Goal: Information Seeking & Learning: Learn about a topic

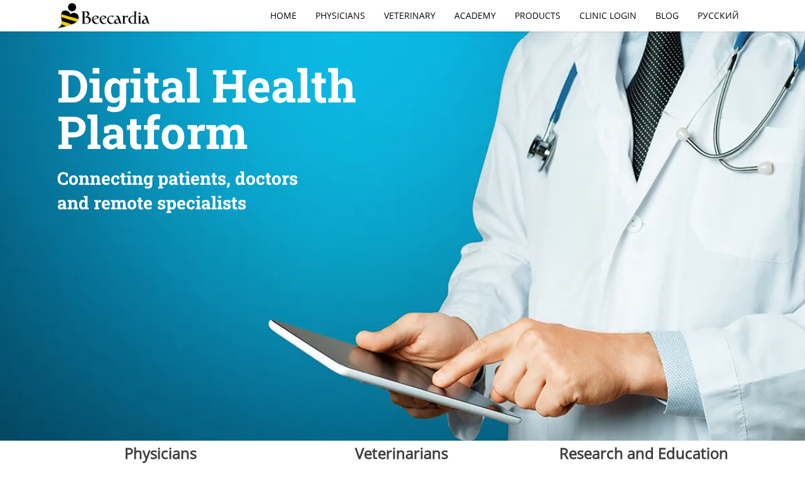
scroll to position [286, 0]
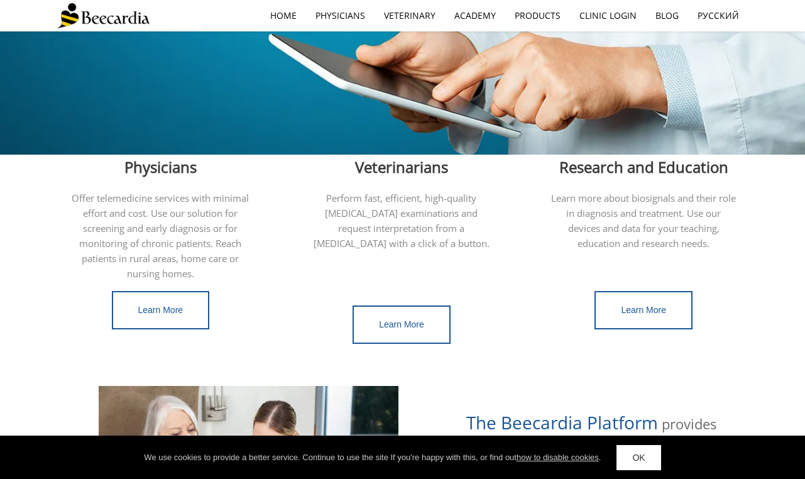
click at [400, 344] on div at bounding box center [402, 365] width 691 height 42
click at [401, 320] on link "Learn More" at bounding box center [401, 324] width 98 height 38
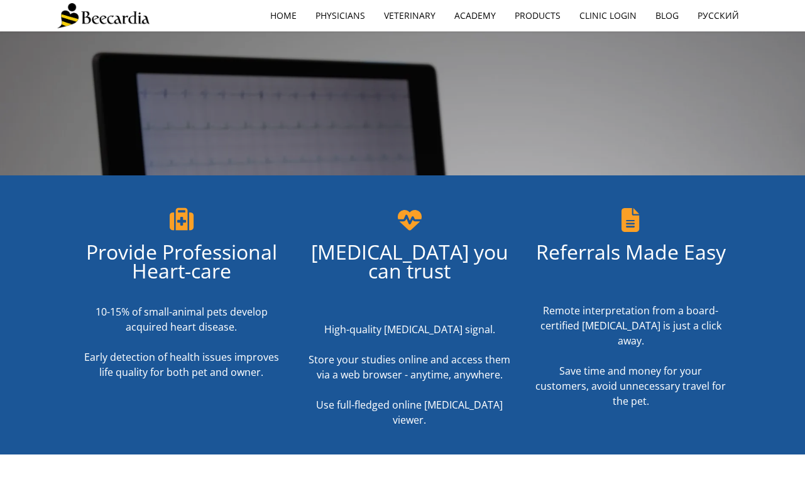
scroll to position [304, 0]
